Goal: Task Accomplishment & Management: Manage account settings

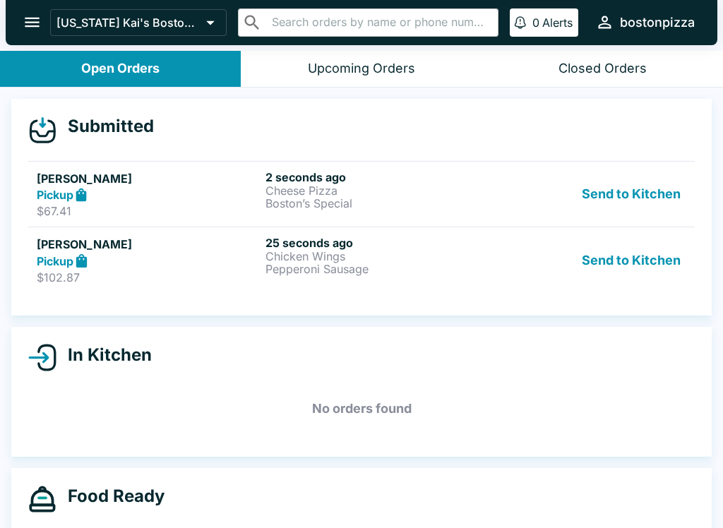
click at [485, 265] on p "Pepperoni Sausage" at bounding box center [376, 269] width 223 height 13
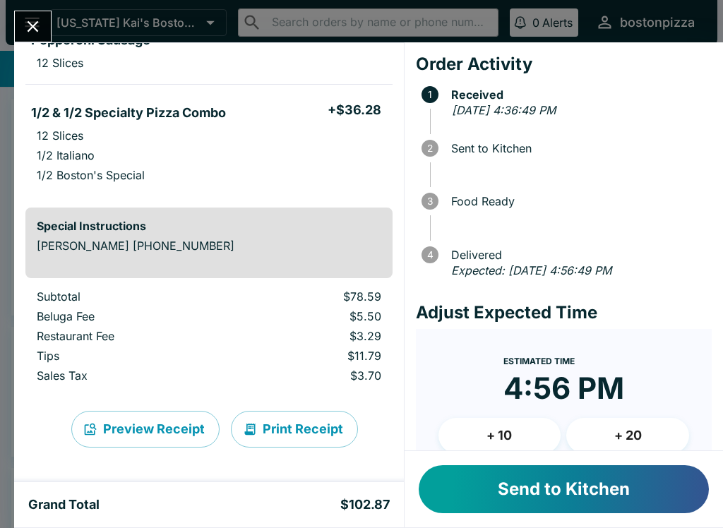
scroll to position [226, 0]
click at [498, 438] on button "+ 10" at bounding box center [499, 435] width 123 height 35
click at [551, 490] on button "Send to Kitchen" at bounding box center [564, 489] width 290 height 48
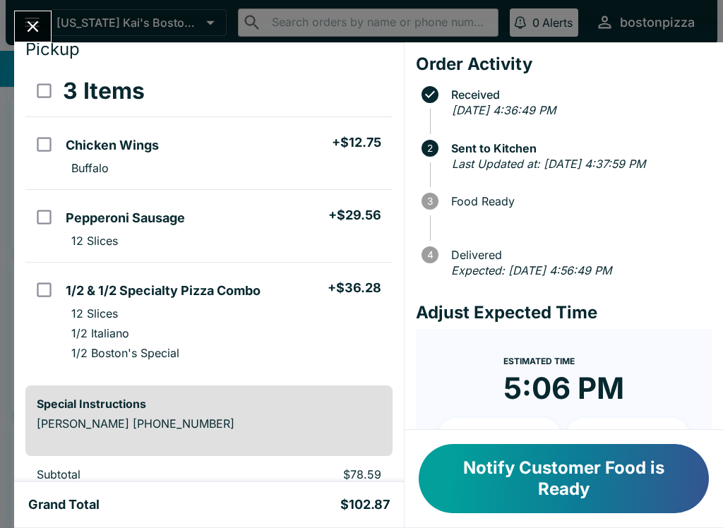
scroll to position [63, 0]
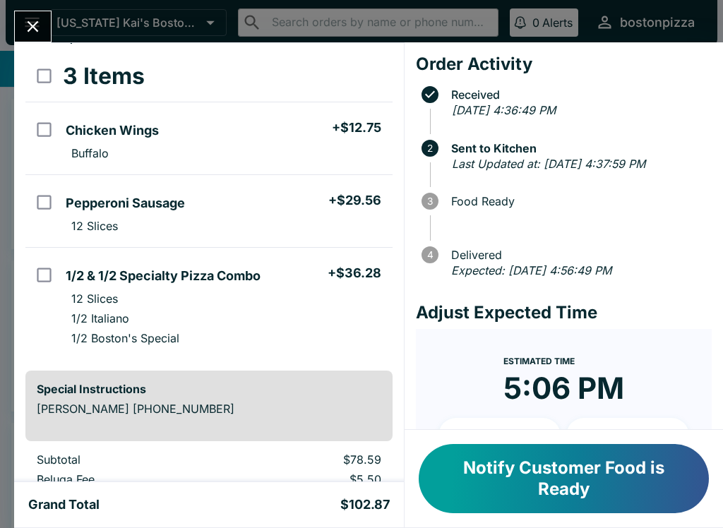
click at [27, 12] on button "Close" at bounding box center [33, 26] width 36 height 30
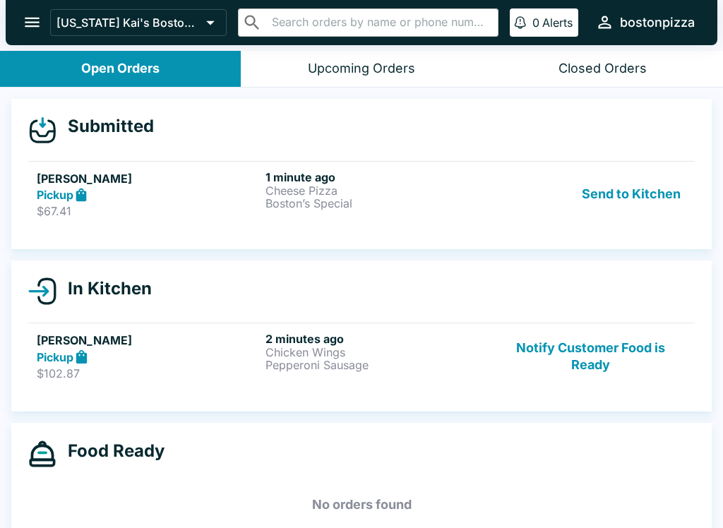
click at [455, 188] on p "Cheese Pizza" at bounding box center [376, 190] width 223 height 13
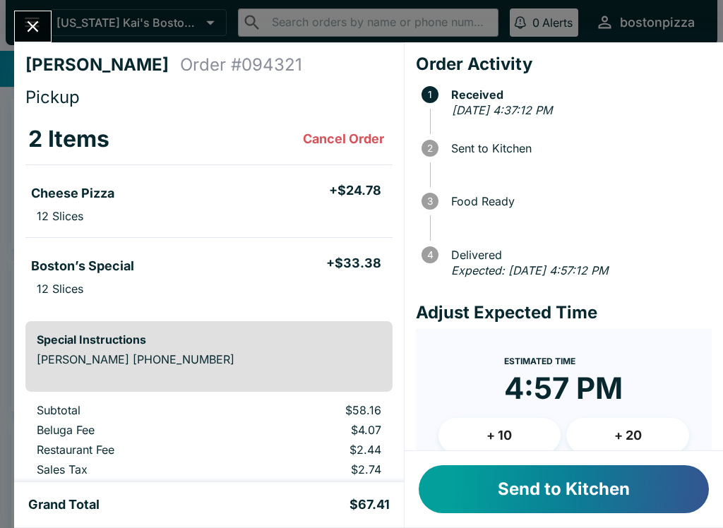
click at [550, 489] on button "Send to Kitchen" at bounding box center [564, 489] width 290 height 48
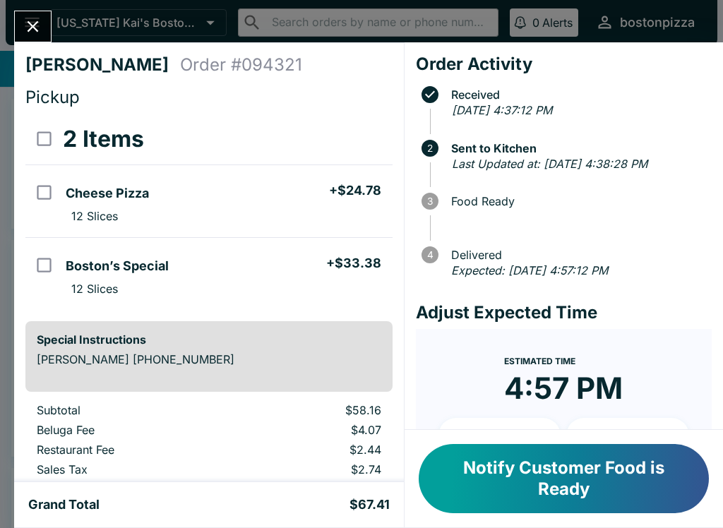
click at [32, 31] on icon "Close" at bounding box center [32, 26] width 19 height 19
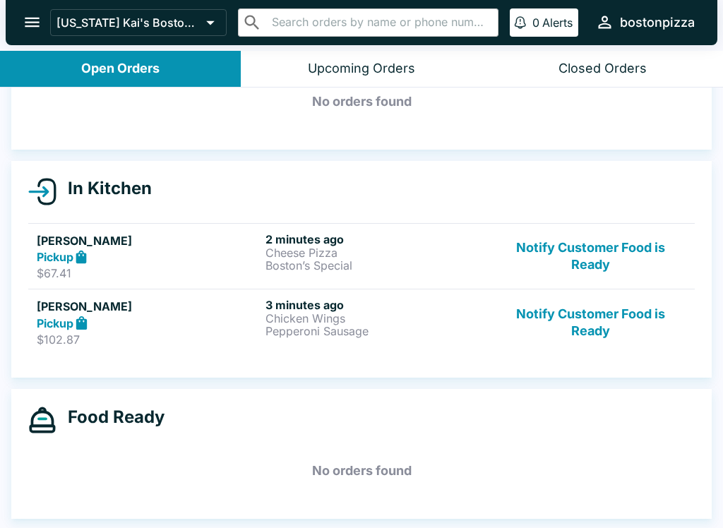
scroll to position [79, 0]
click at [136, 333] on p "$102.87" at bounding box center [148, 339] width 223 height 14
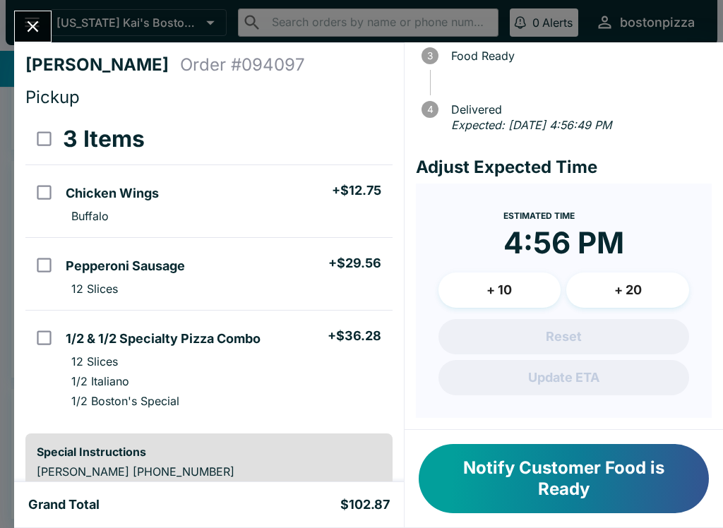
scroll to position [161, 0]
click at [486, 288] on button "+ 10" at bounding box center [499, 289] width 123 height 35
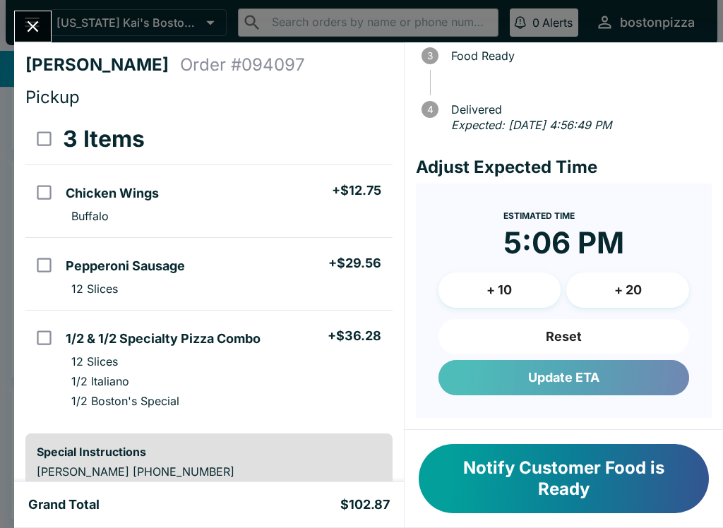
click at [519, 380] on button "Update ETA" at bounding box center [563, 377] width 251 height 35
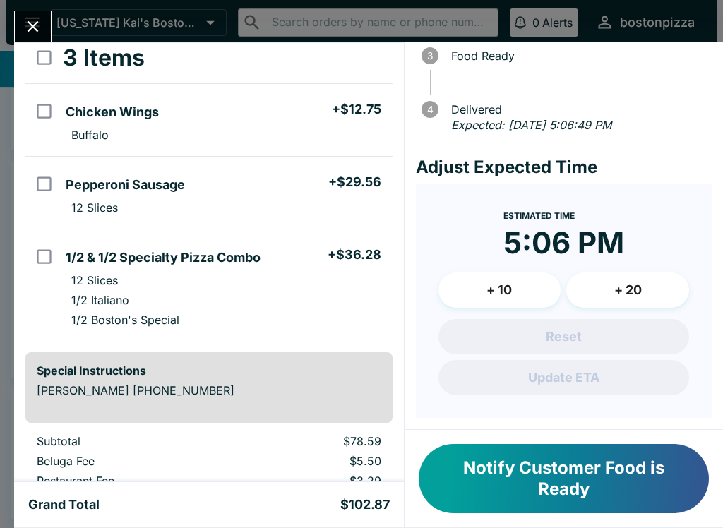
scroll to position [90, 0]
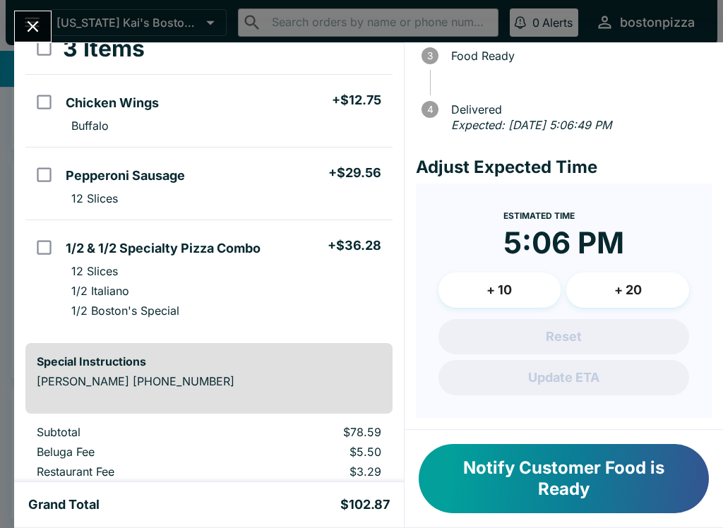
click at [20, 22] on button "Close" at bounding box center [33, 26] width 36 height 30
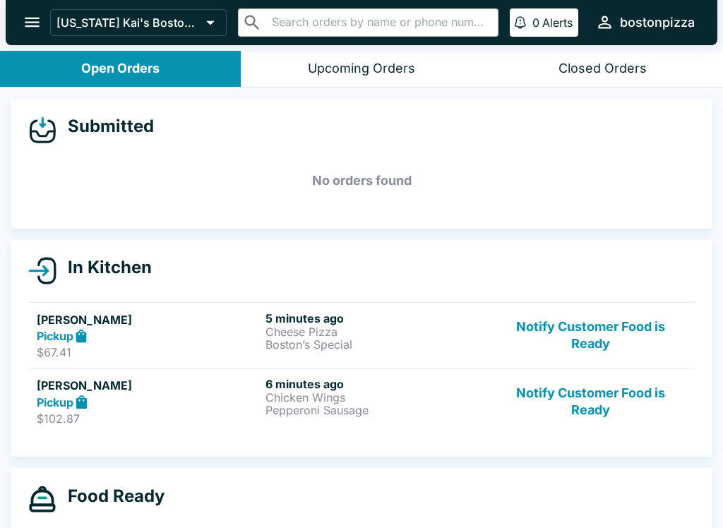
click at [603, 336] on button "Notify Customer Food is Ready" at bounding box center [590, 335] width 191 height 49
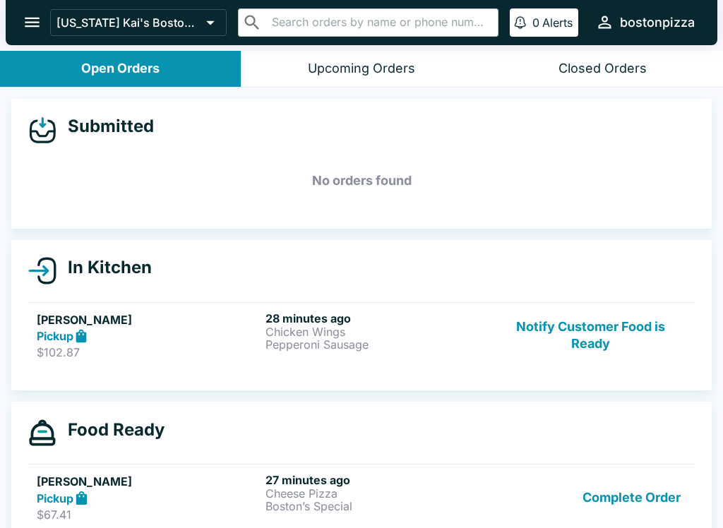
click at [585, 330] on button "Notify Customer Food is Ready" at bounding box center [590, 335] width 191 height 49
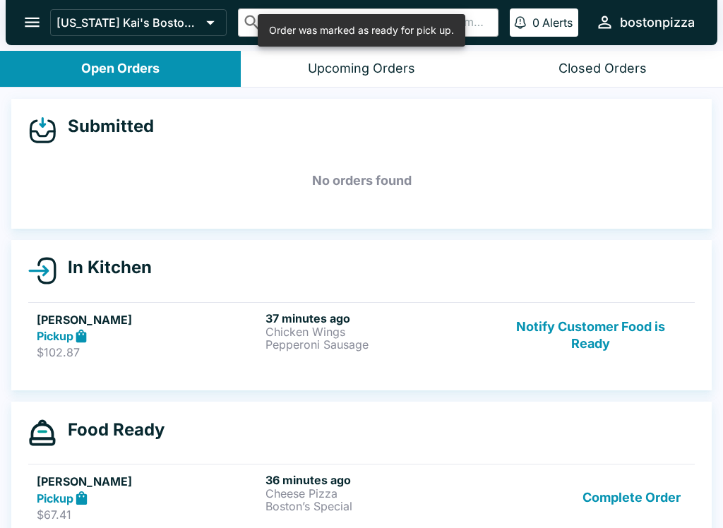
click at [588, 327] on button "Notify Customer Food is Ready" at bounding box center [590, 335] width 191 height 49
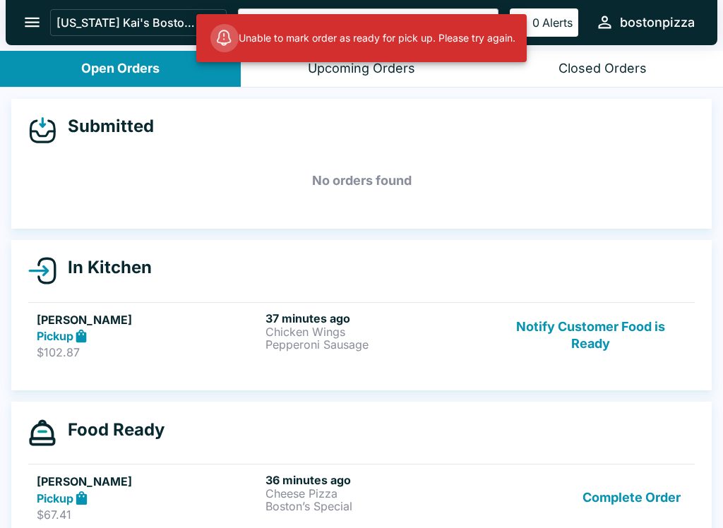
click at [560, 335] on button "Notify Customer Food is Ready" at bounding box center [590, 335] width 191 height 49
click at [615, 492] on button "Complete Order" at bounding box center [631, 497] width 109 height 49
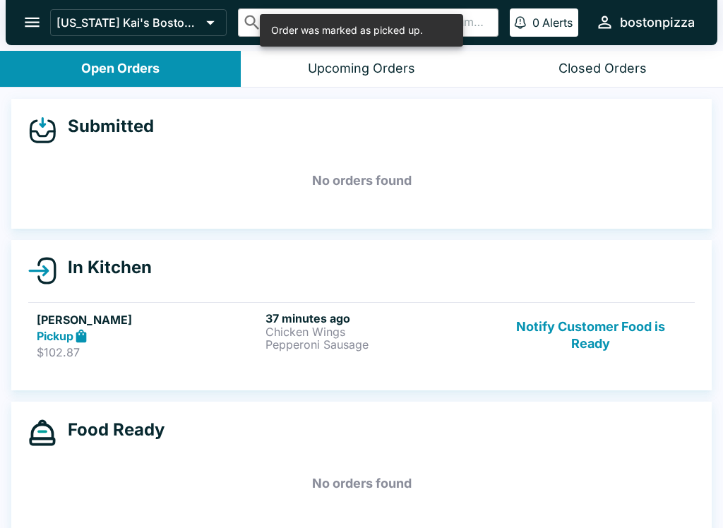
click at [426, 358] on div "37 minutes ago Chicken Wings Pepperoni Sausage" at bounding box center [376, 335] width 223 height 49
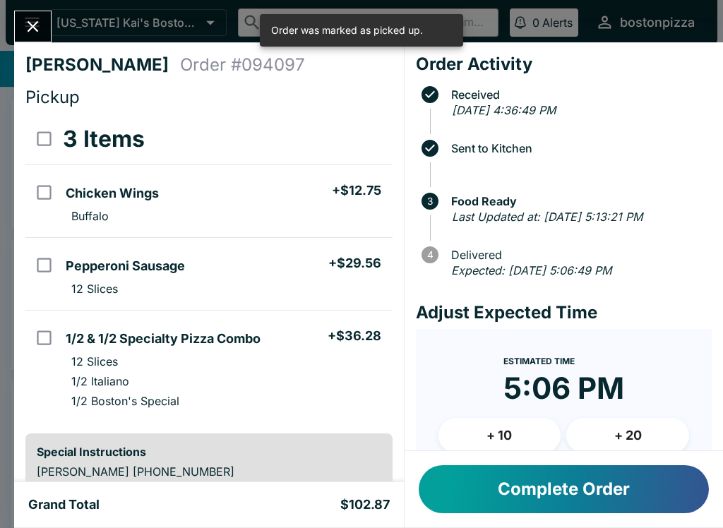
click at [527, 487] on button "Complete Order" at bounding box center [564, 489] width 290 height 48
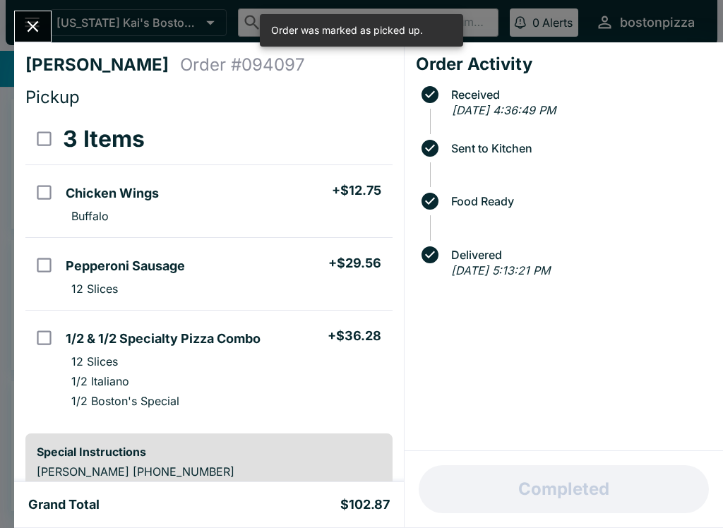
click at [33, 11] on button "Close" at bounding box center [33, 26] width 36 height 30
